Goal: Task Accomplishment & Management: Manage account settings

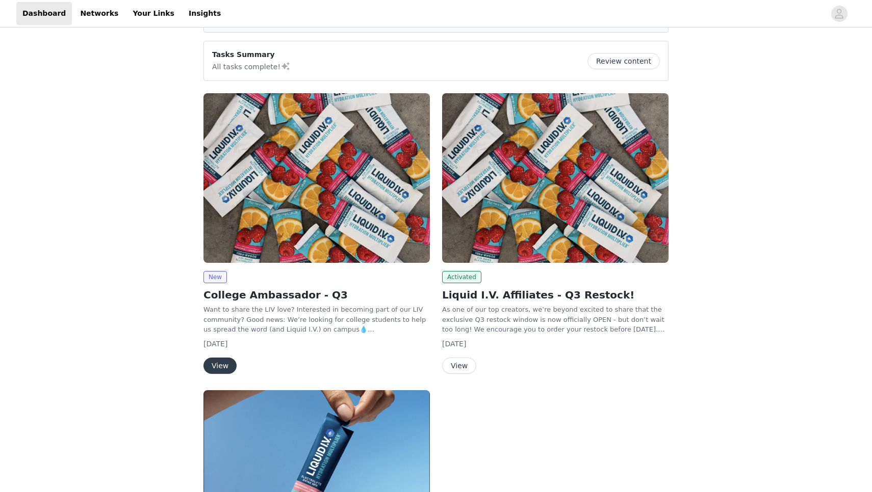
scroll to position [73, 0]
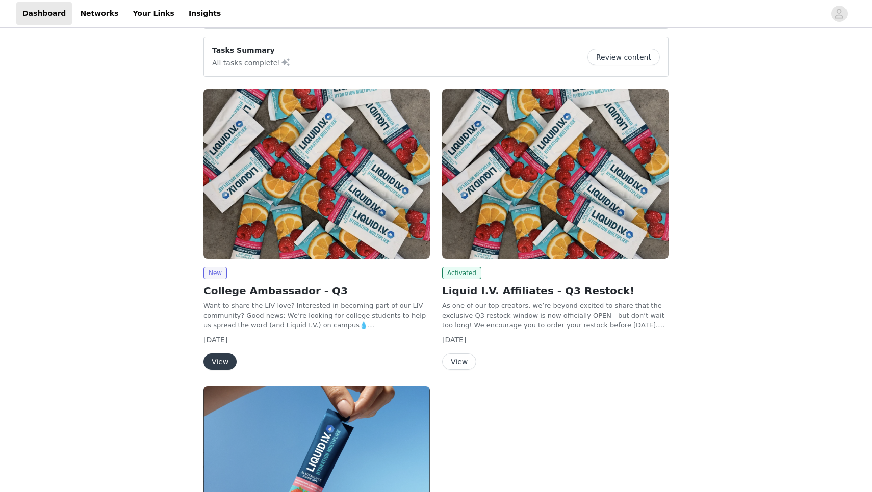
click at [459, 360] on button "View" at bounding box center [459, 362] width 34 height 16
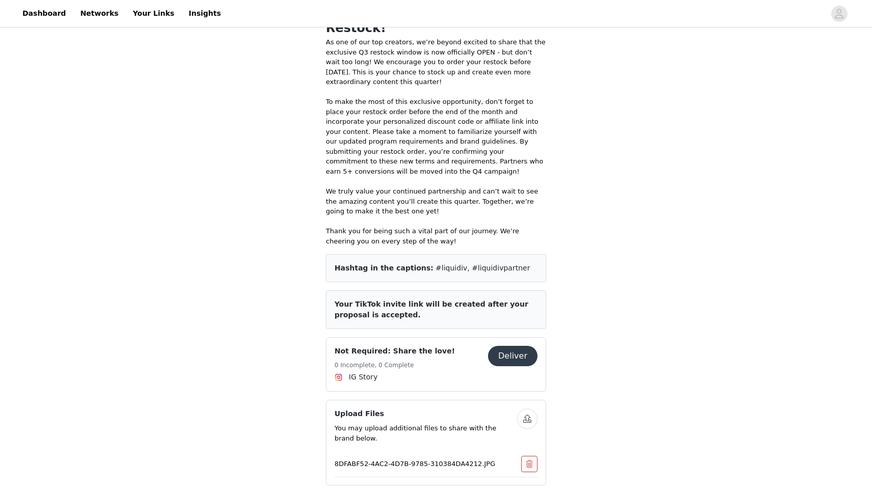
scroll to position [339, 0]
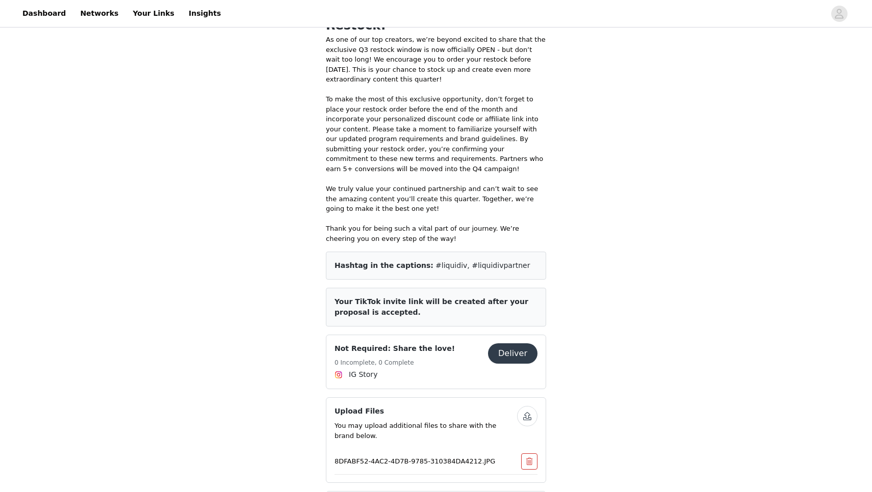
click at [510, 344] on button "Deliver" at bounding box center [512, 354] width 49 height 20
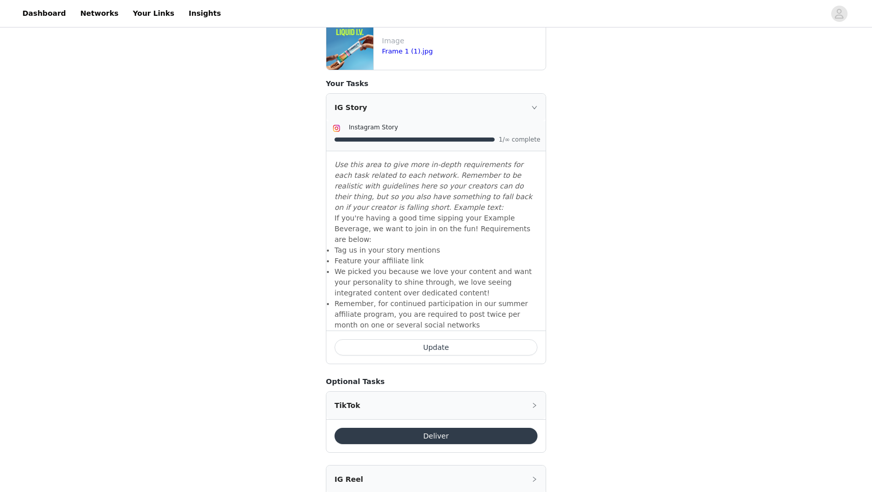
scroll to position [418, 0]
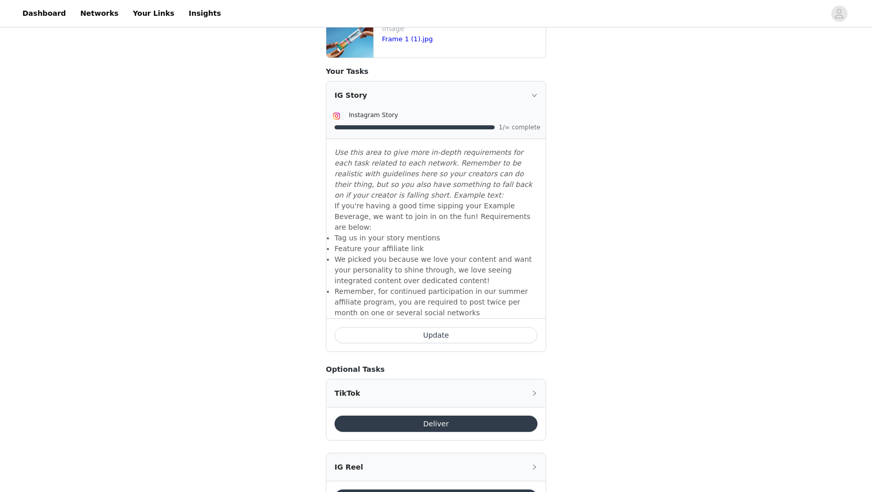
click at [447, 327] on button "Update" at bounding box center [435, 335] width 203 height 16
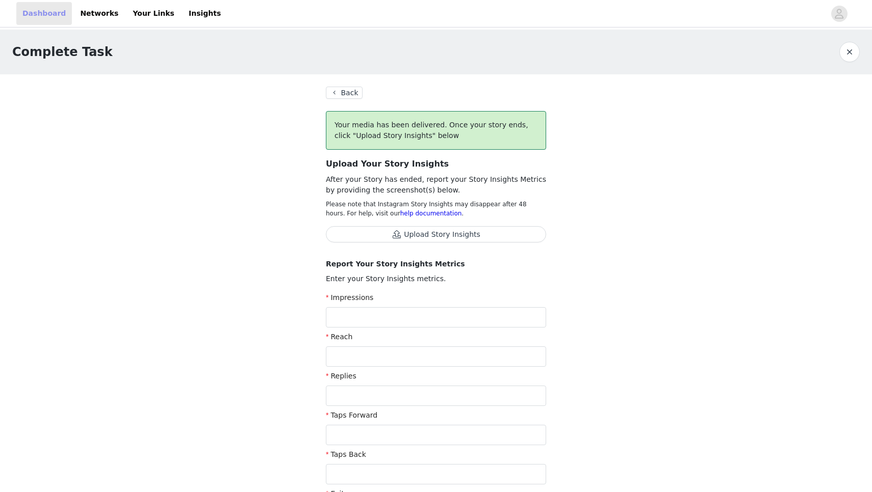
scroll to position [265, 0]
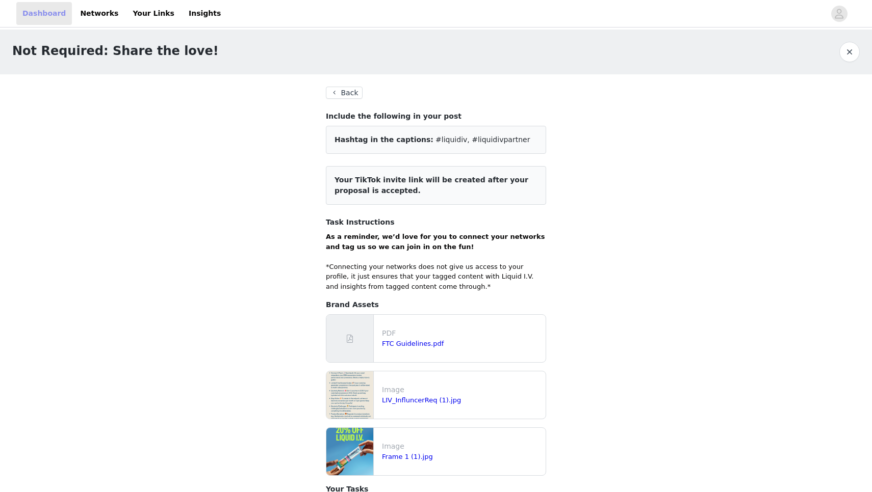
click at [52, 9] on link "Dashboard" at bounding box center [44, 13] width 56 height 23
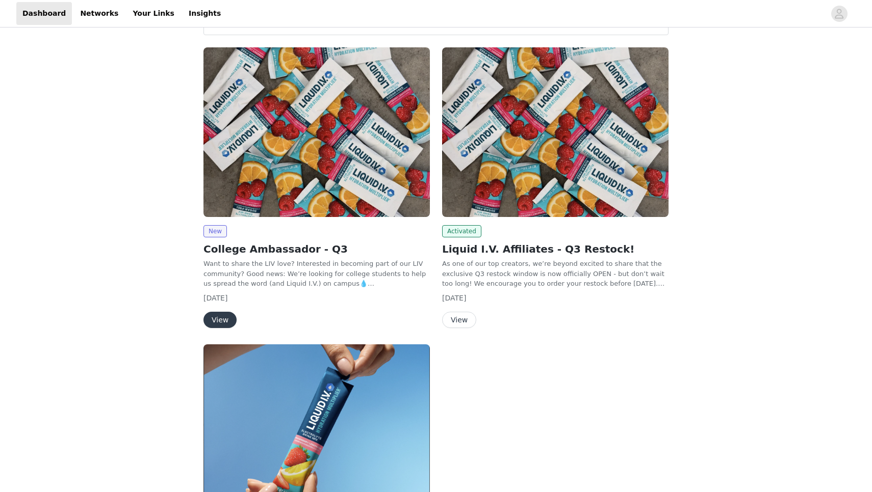
scroll to position [118, 0]
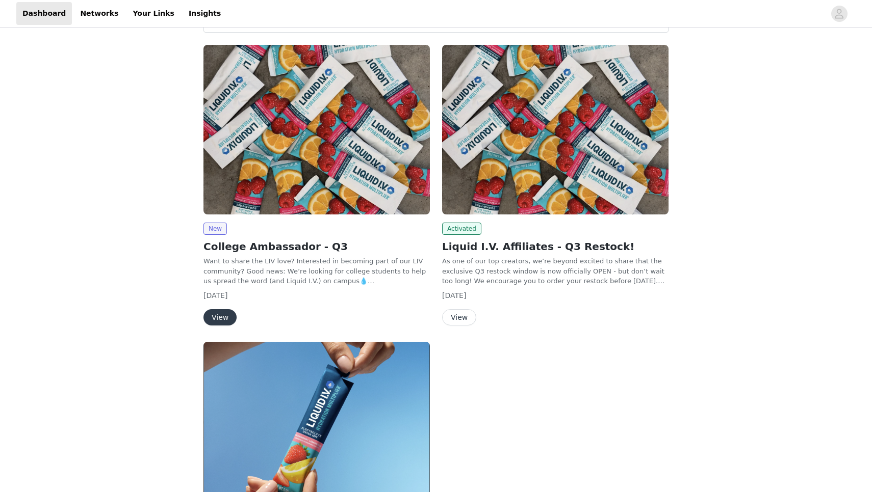
click at [219, 312] on button "View" at bounding box center [219, 317] width 33 height 16
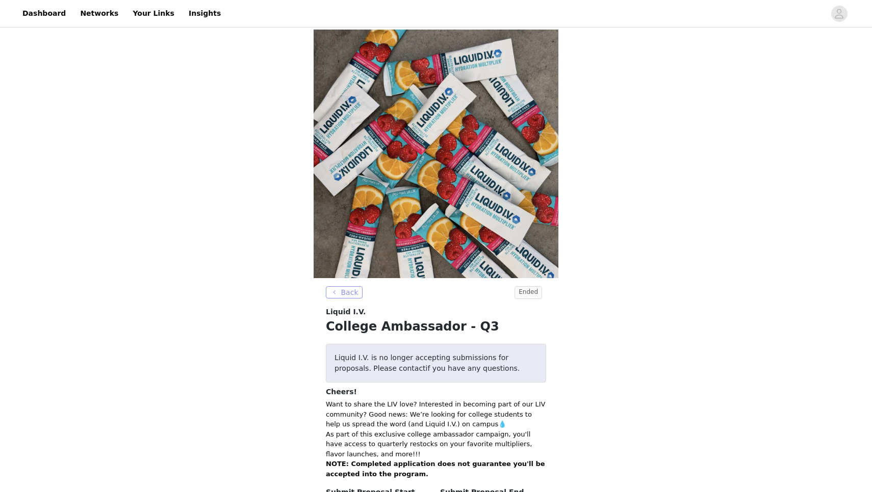
click at [349, 288] on button "Back" at bounding box center [344, 292] width 37 height 12
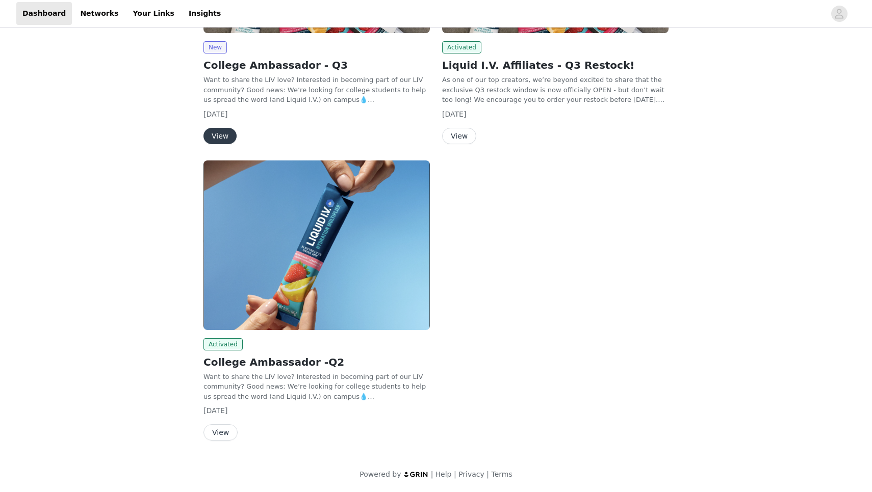
scroll to position [301, 0]
click at [284, 401] on div "Want to share the LIV love? Interested in becoming part of our LIV community? G…" at bounding box center [316, 387] width 226 height 30
click at [286, 363] on h2 "College Ambassador -Q2" at bounding box center [316, 362] width 226 height 15
click at [219, 431] on button "View" at bounding box center [220, 433] width 34 height 16
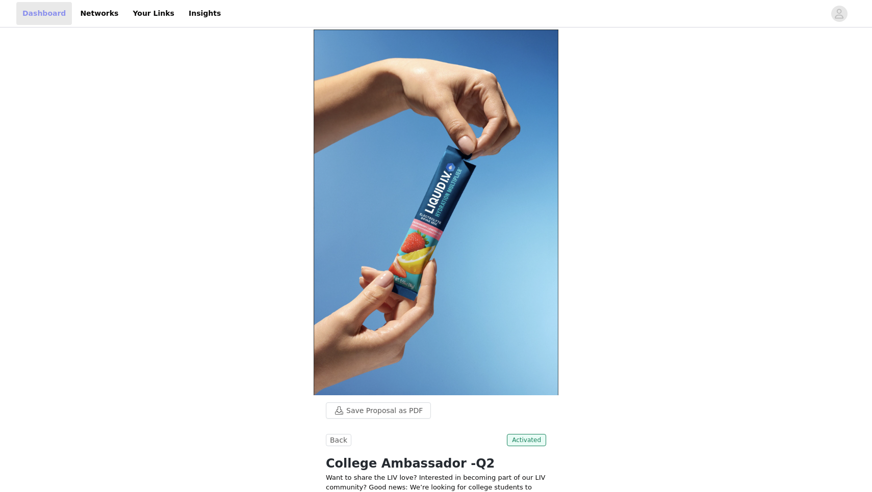
click at [47, 12] on link "Dashboard" at bounding box center [44, 13] width 56 height 23
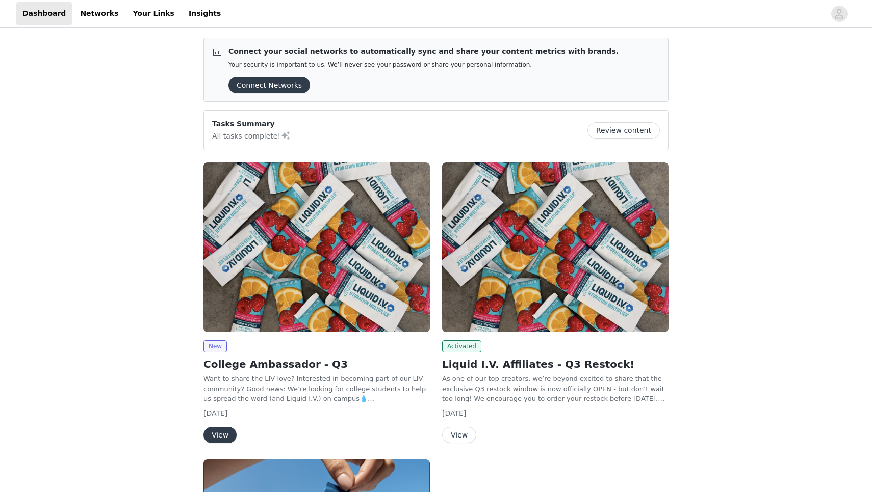
click at [629, 128] on button "Review content" at bounding box center [623, 130] width 72 height 16
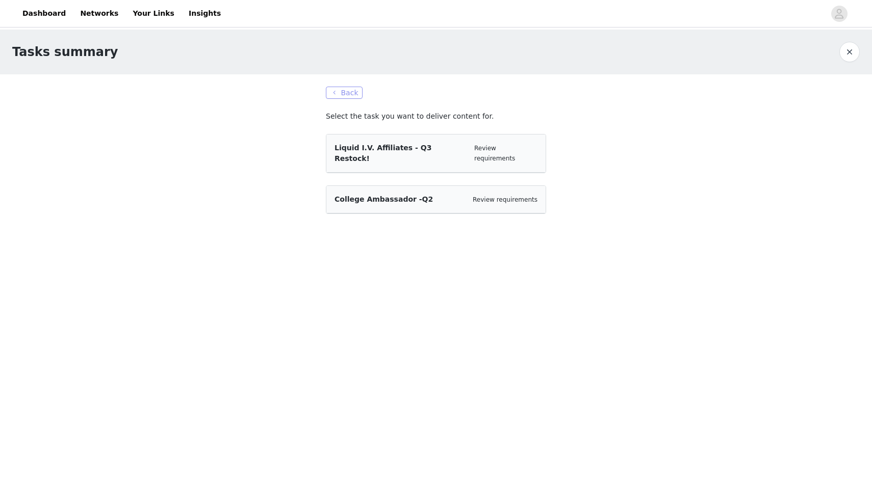
click at [349, 95] on button "Back" at bounding box center [344, 93] width 37 height 12
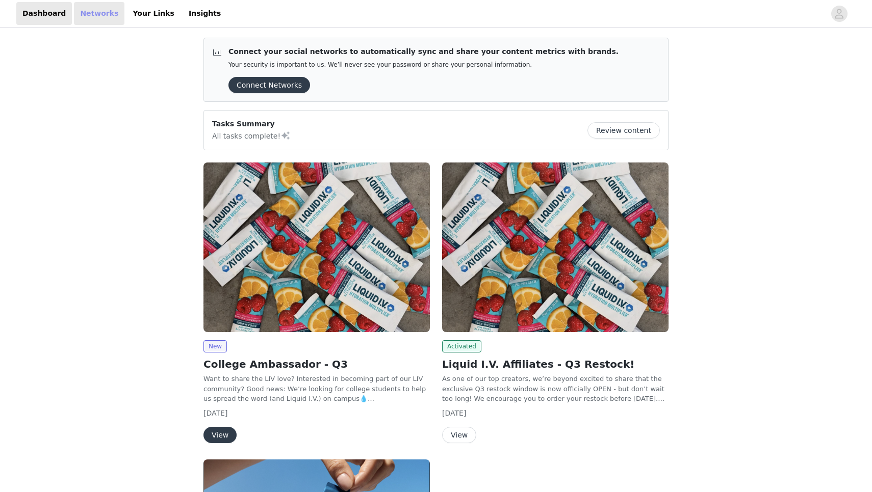
click at [101, 13] on link "Networks" at bounding box center [99, 13] width 50 height 23
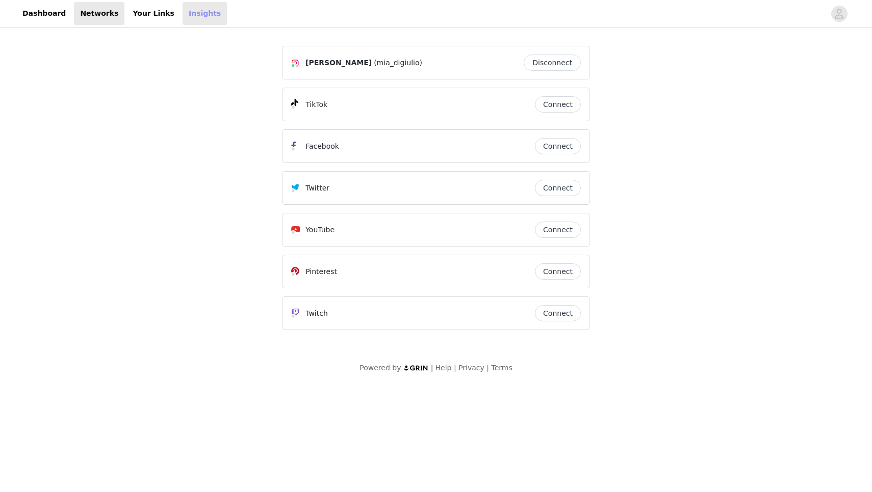
click at [182, 16] on link "Insights" at bounding box center [204, 13] width 44 height 23
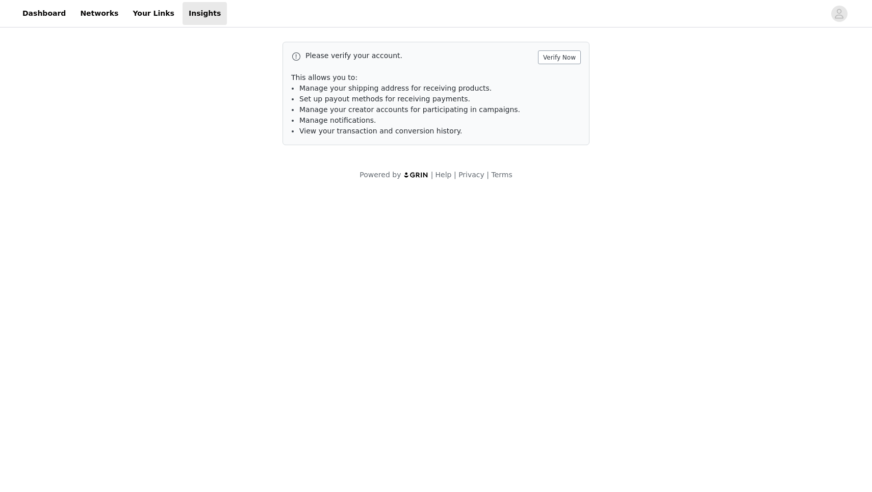
click at [553, 57] on button "Verify Now" at bounding box center [559, 57] width 43 height 14
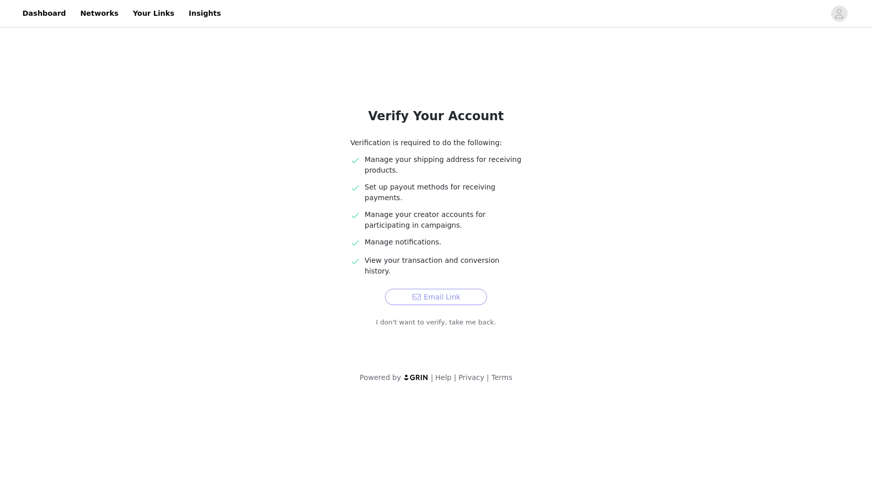
click at [424, 289] on button "Email Link" at bounding box center [436, 297] width 102 height 16
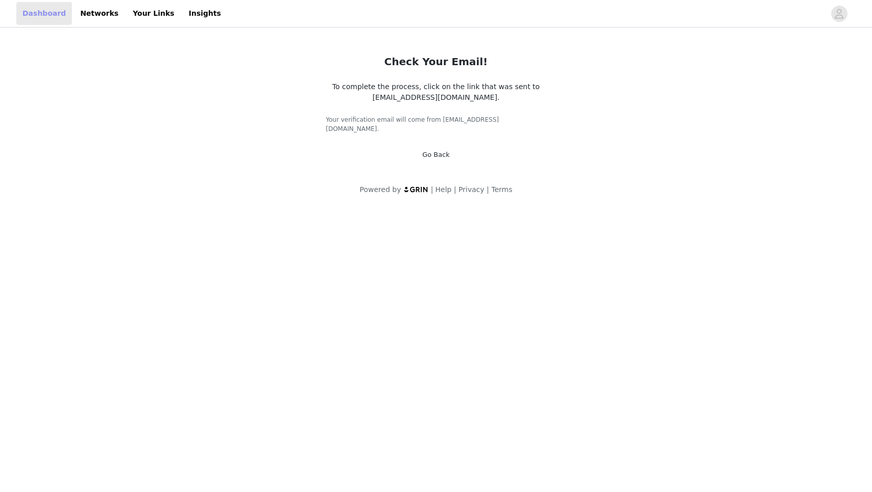
click at [35, 13] on link "Dashboard" at bounding box center [44, 13] width 56 height 23
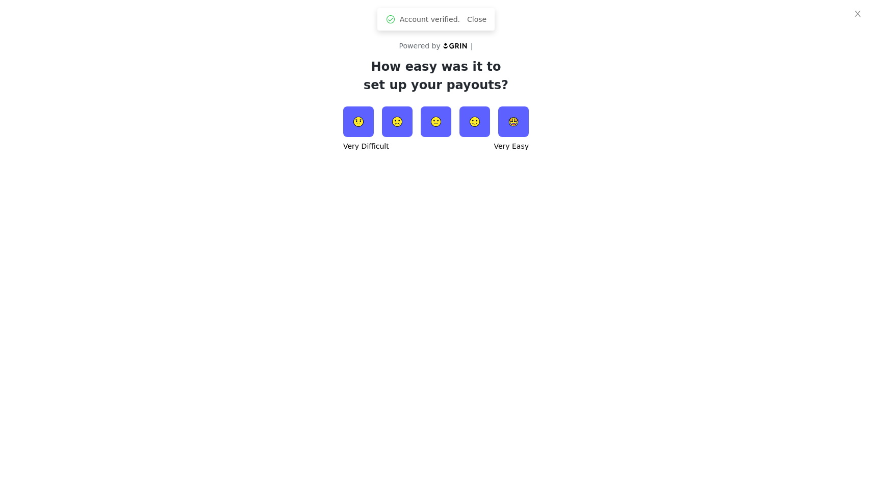
click at [475, 131] on img at bounding box center [474, 122] width 31 height 31
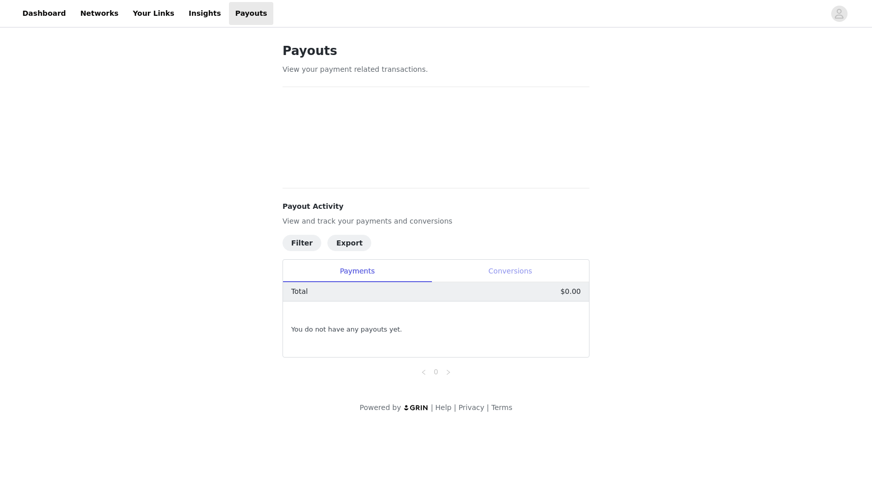
click at [488, 264] on div "Conversions" at bounding box center [509, 271] width 157 height 23
click at [390, 269] on div "Payments" at bounding box center [357, 271] width 148 height 23
